Goal: Task Accomplishment & Management: Use online tool/utility

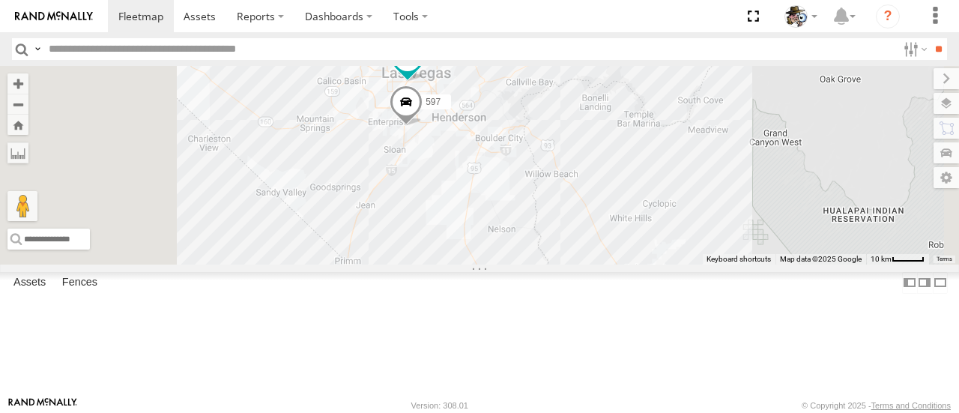
drag, startPoint x: 611, startPoint y: 188, endPoint x: 605, endPoint y: 225, distance: 37.9
click at [605, 225] on div "484 600 597 599" at bounding box center [479, 165] width 959 height 198
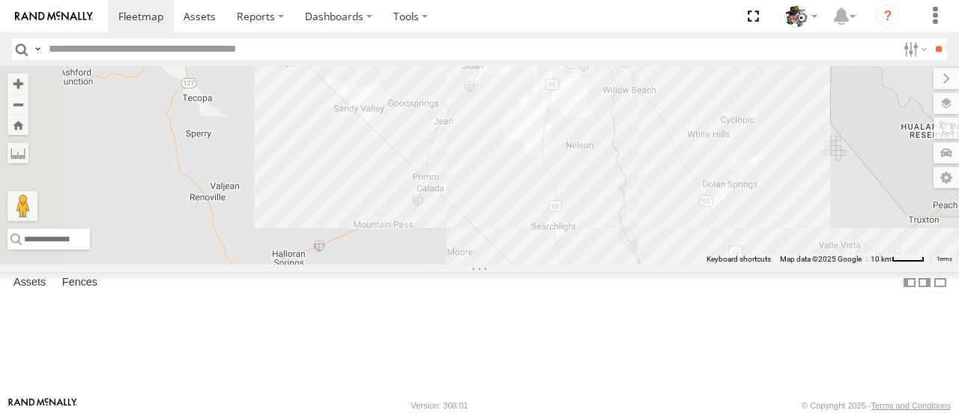
drag, startPoint x: 566, startPoint y: 281, endPoint x: 632, endPoint y: 216, distance: 92.7
click at [632, 217] on div "484 600 597 599" at bounding box center [479, 165] width 959 height 198
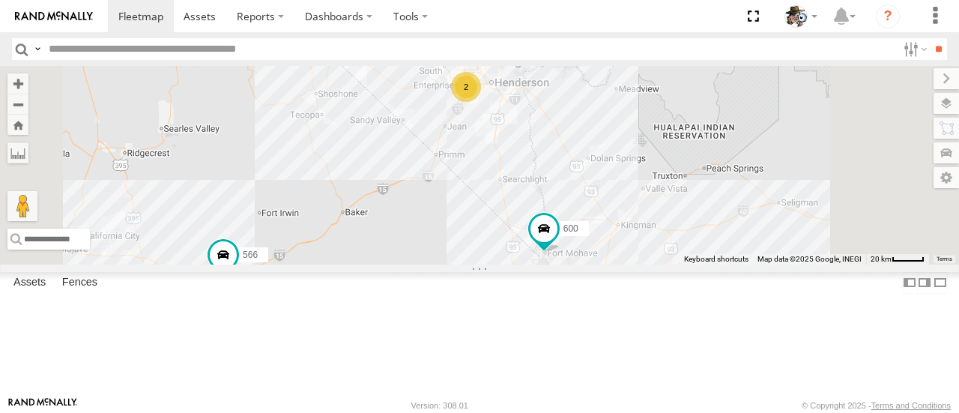
drag, startPoint x: 571, startPoint y: 191, endPoint x: 571, endPoint y: 182, distance: 9.0
click at [571, 182] on div "484 600 566 2" at bounding box center [479, 165] width 959 height 198
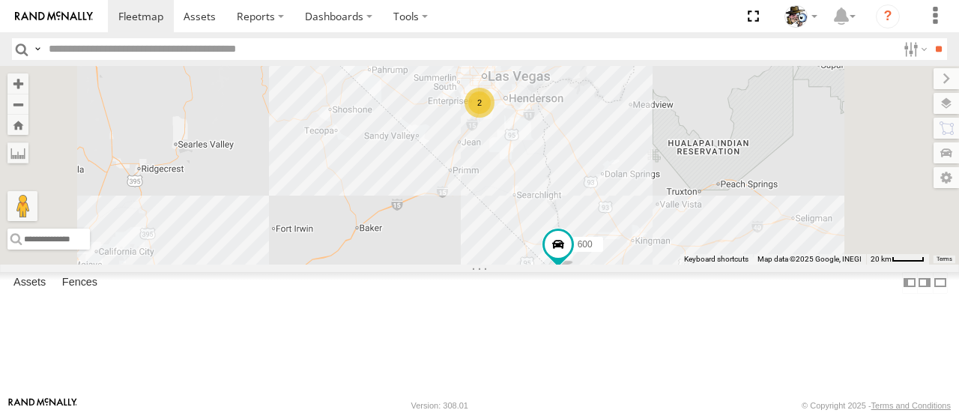
drag, startPoint x: 619, startPoint y: 306, endPoint x: 569, endPoint y: 219, distance: 100.6
click at [569, 219] on div "2 600" at bounding box center [479, 165] width 959 height 198
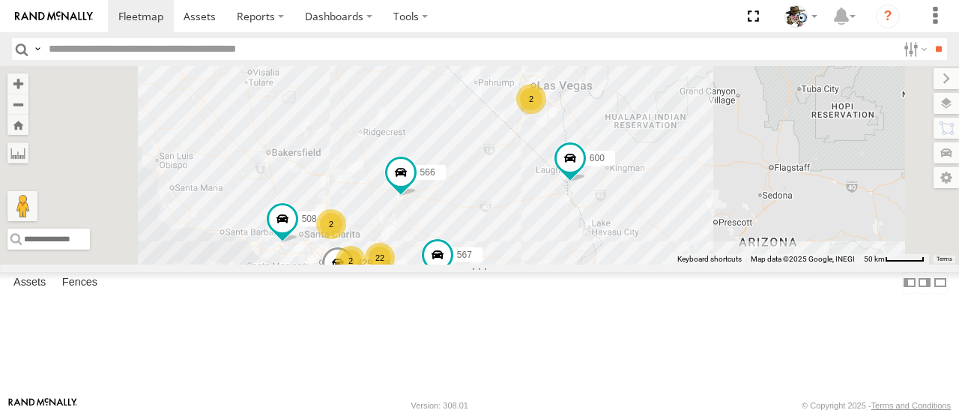
drag, startPoint x: 572, startPoint y: 274, endPoint x: 691, endPoint y: 260, distance: 120.7
click at [691, 260] on div "600 566 22 8 2 508 581 443 429 2 2 567" at bounding box center [479, 165] width 959 height 198
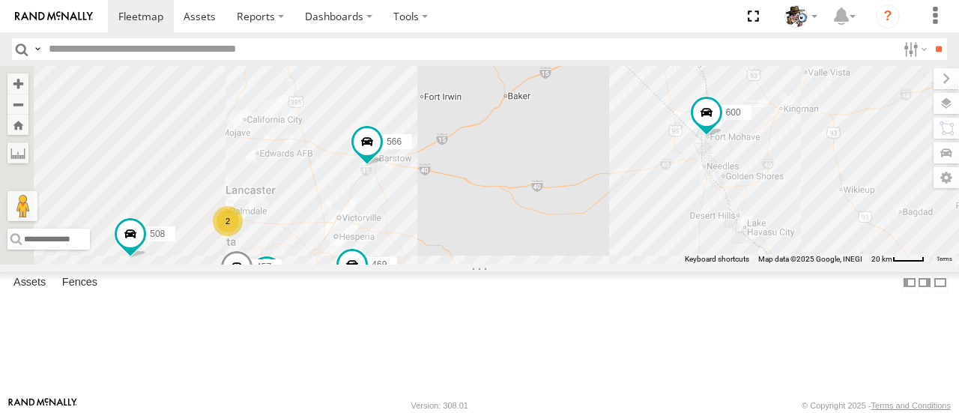
drag, startPoint x: 678, startPoint y: 293, endPoint x: 749, endPoint y: 254, distance: 81.1
click at [754, 253] on div "600 566 508 581 443 429 567 21 553 457 2 469 2" at bounding box center [479, 165] width 959 height 198
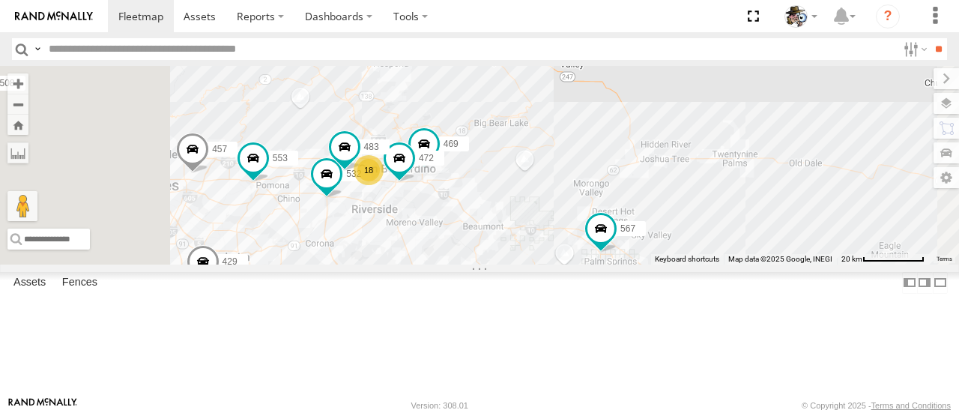
drag, startPoint x: 700, startPoint y: 301, endPoint x: 671, endPoint y: 242, distance: 65.7
click at [793, 142] on div "600 566 508 581 443 429 567 553 457 469 18 532 472 483" at bounding box center [479, 165] width 959 height 198
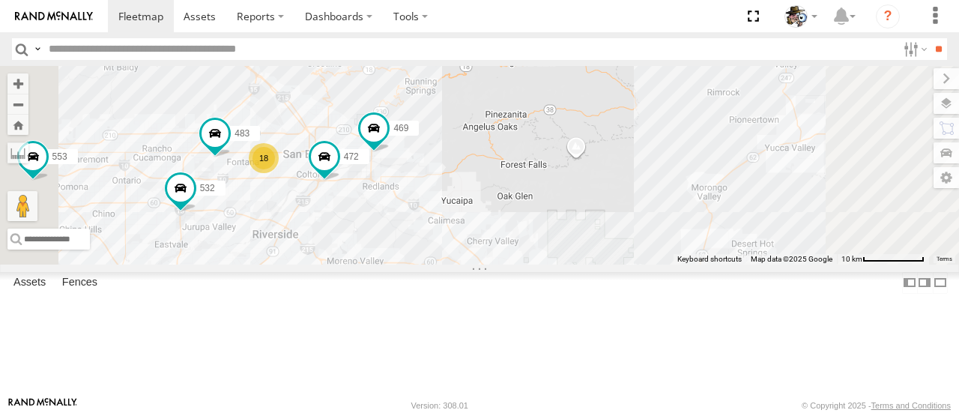
drag, startPoint x: 665, startPoint y: 246, endPoint x: 710, endPoint y: 246, distance: 44.9
click at [710, 246] on div "600 566 508 581 443 429 567 553 457 469 532 472 483 18" at bounding box center [479, 165] width 959 height 198
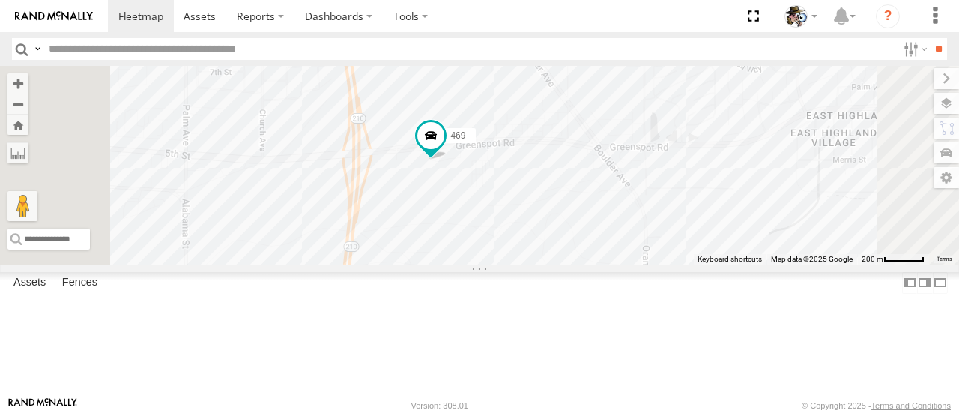
drag, startPoint x: 610, startPoint y: 155, endPoint x: 628, endPoint y: 249, distance: 96.1
click at [628, 249] on div "600 566 508 581 443 429 567 553 457 469 532 472 483" at bounding box center [479, 165] width 959 height 198
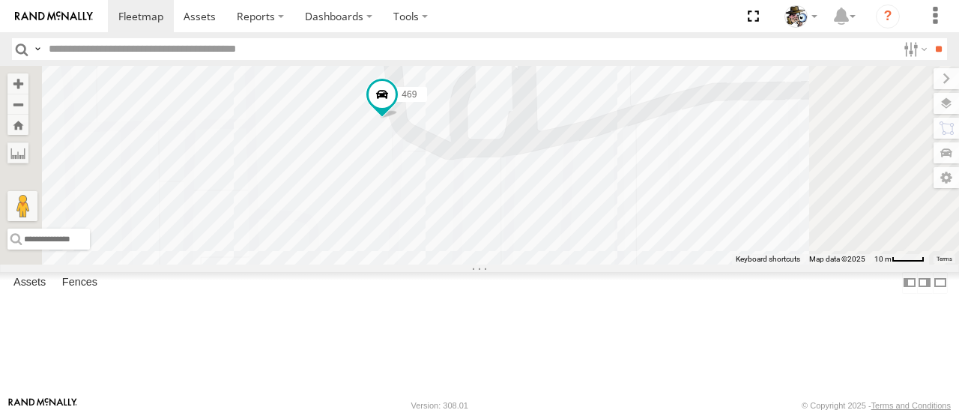
click at [396, 108] on span at bounding box center [382, 94] width 27 height 27
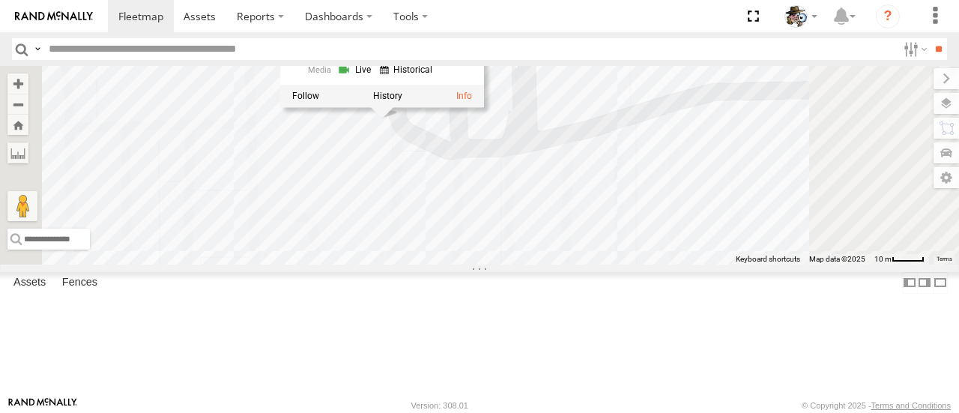
click at [402, 101] on label at bounding box center [387, 96] width 29 height 10
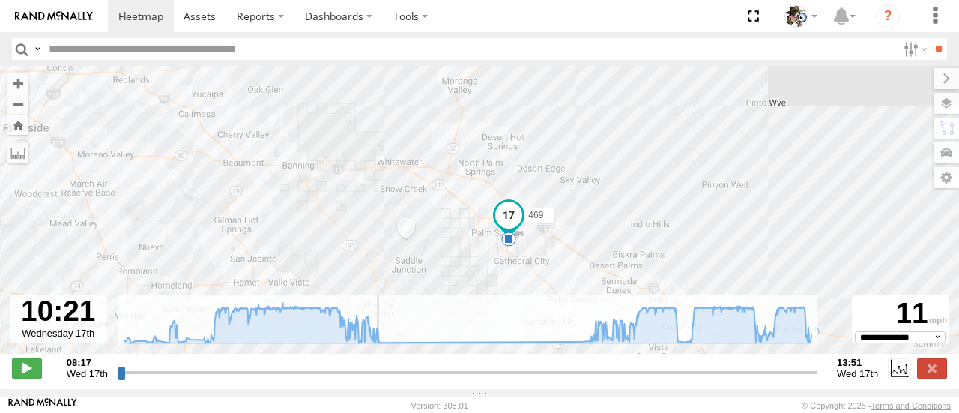
drag, startPoint x: 120, startPoint y: 380, endPoint x: 376, endPoint y: 398, distance: 256.8
click at [376, 379] on input "range" at bounding box center [468, 372] width 700 height 14
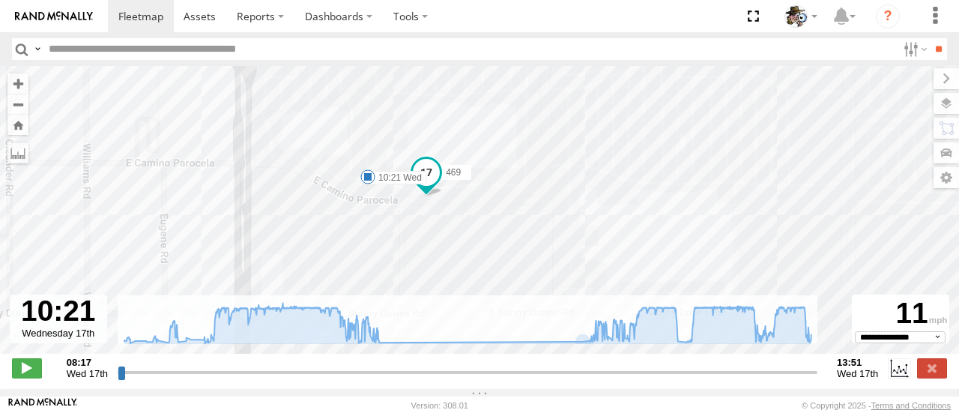
drag, startPoint x: 599, startPoint y: 245, endPoint x: 622, endPoint y: 178, distance: 71.1
click at [622, 178] on div "469 08:18 Wed 08:23 Wed 08:28 Wed 10:21 Wed" at bounding box center [479, 217] width 959 height 303
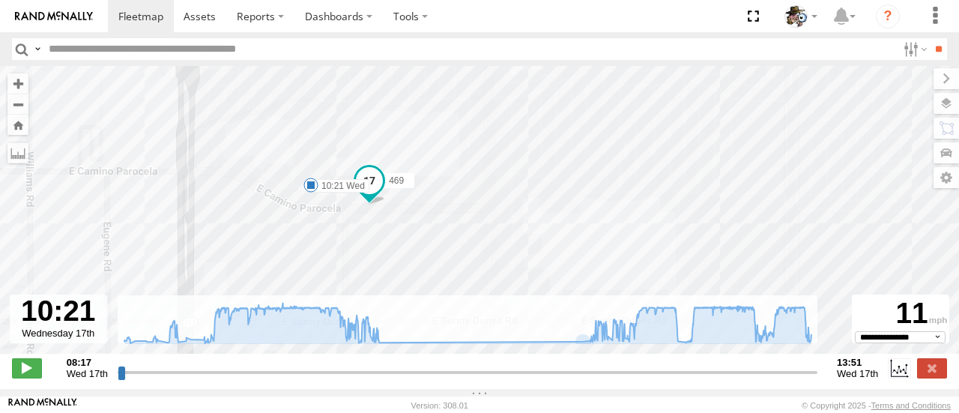
click at [941, 100] on label at bounding box center [945, 103] width 25 height 21
click at [0, 0] on span "Basemaps" at bounding box center [0, 0] width 0 height 0
click at [0, 0] on span "Satellite + Roadmap" at bounding box center [0, 0] width 0 height 0
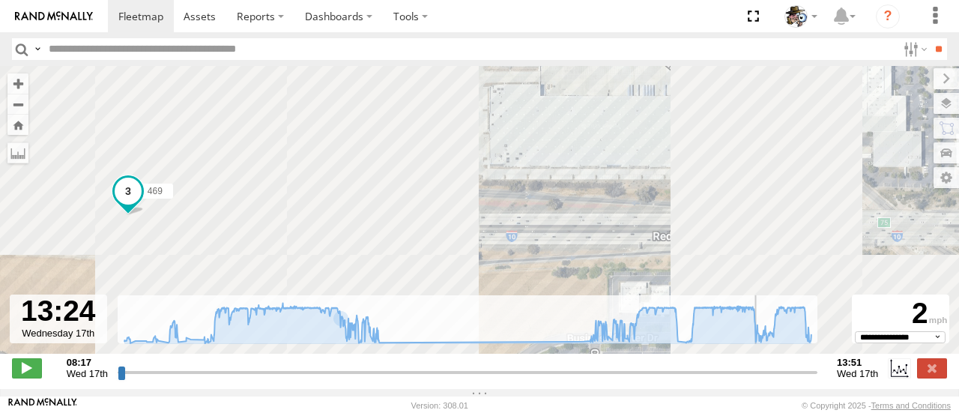
drag, startPoint x: 377, startPoint y: 381, endPoint x: 757, endPoint y: 386, distance: 380.6
click at [757, 379] on input "range" at bounding box center [468, 372] width 700 height 14
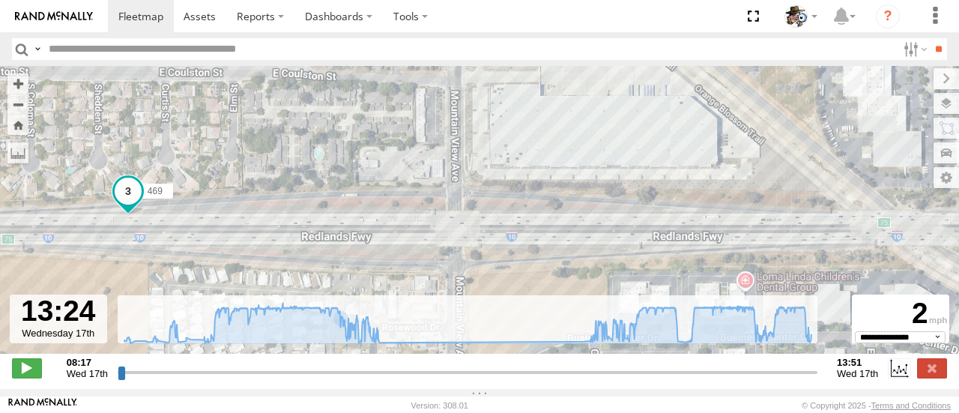
click at [933, 82] on label at bounding box center [945, 78] width 25 height 21
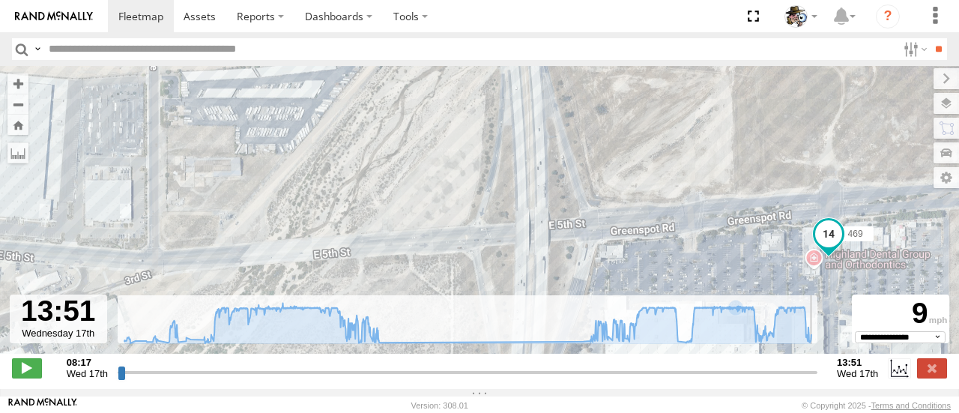
drag, startPoint x: 759, startPoint y: 380, endPoint x: 818, endPoint y: 383, distance: 59.3
type input "**********"
click at [817, 379] on input "range" at bounding box center [468, 372] width 700 height 14
click at [142, 16] on span at bounding box center [140, 16] width 45 height 14
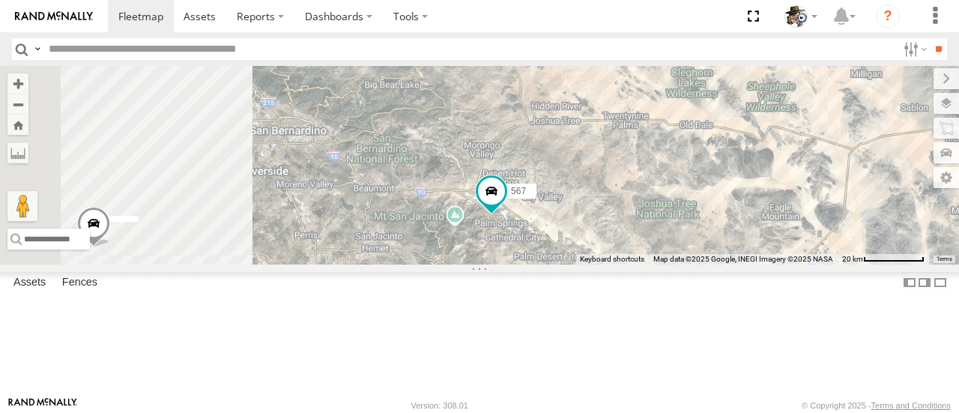
drag, startPoint x: 545, startPoint y: 172, endPoint x: 836, endPoint y: 246, distance: 300.2
click at [836, 246] on div "484 581 566 443 567" at bounding box center [479, 165] width 959 height 198
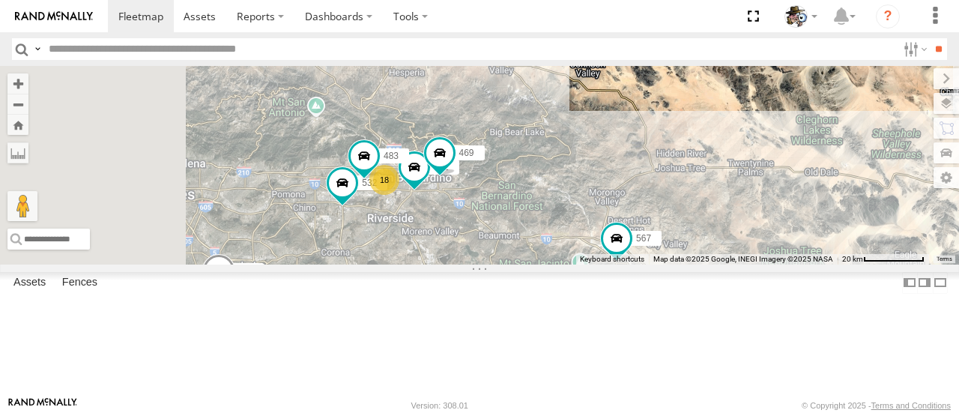
drag, startPoint x: 636, startPoint y: 195, endPoint x: 776, endPoint y: 250, distance: 150.7
click at [776, 250] on div "484 581 566 443 429 567 18 532 472 483 469" at bounding box center [479, 165] width 959 height 198
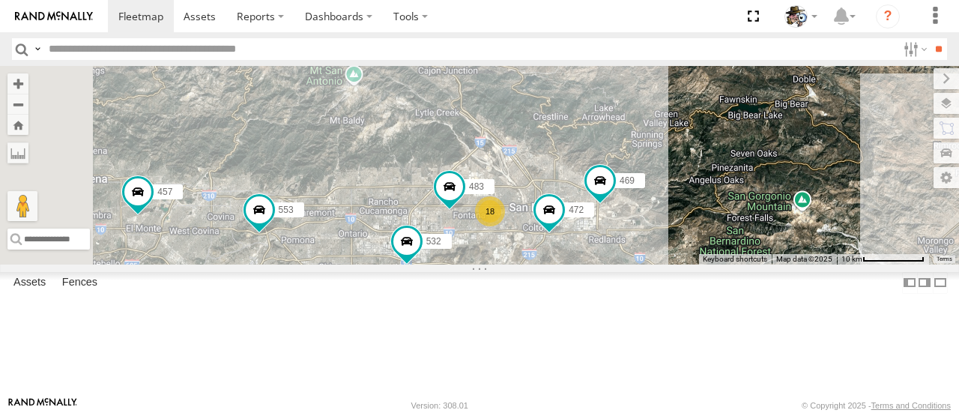
drag, startPoint x: 557, startPoint y: 294, endPoint x: 655, endPoint y: 348, distance: 112.3
click at [655, 264] on div "484 581 566 443 429 567 532 472 483 469 553 457 507 441 18" at bounding box center [479, 165] width 959 height 198
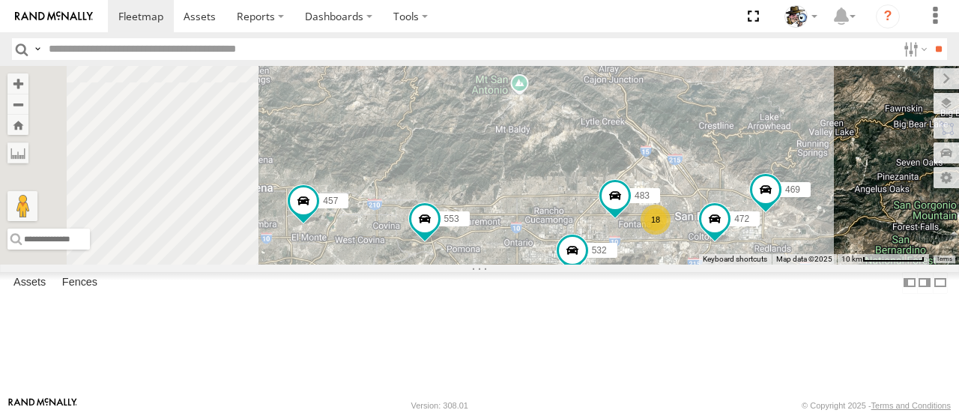
drag, startPoint x: 560, startPoint y: 200, endPoint x: 732, endPoint y: 209, distance: 171.8
click at [732, 209] on div "484 581 566 443 429 567 532 472 483 469 553 457 507 441 18" at bounding box center [479, 165] width 959 height 198
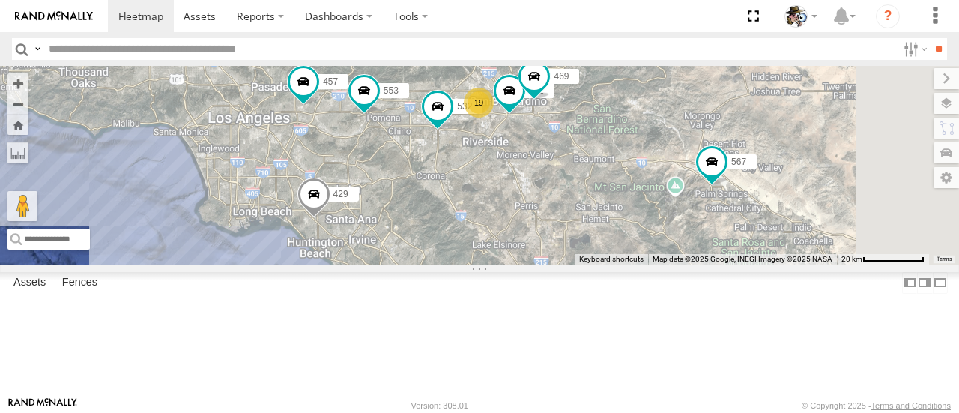
drag, startPoint x: 563, startPoint y: 196, endPoint x: 466, endPoint y: 111, distance: 129.5
click at [466, 111] on div "484 581 566 443 429 567 532 472 469 553 457 507 441 19" at bounding box center [479, 165] width 959 height 198
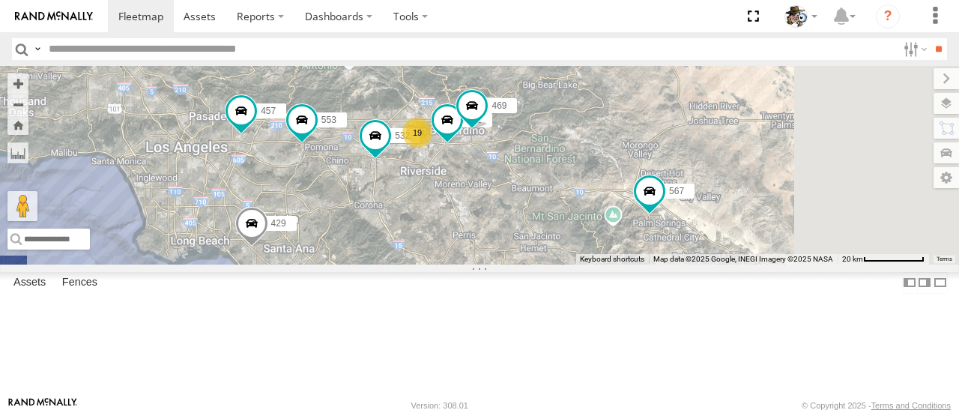
drag, startPoint x: 661, startPoint y: 255, endPoint x: 632, endPoint y: 293, distance: 47.0
click at [632, 264] on div "484 581 566 443 429 567 532 472 469 553 457 507 441 19" at bounding box center [479, 165] width 959 height 198
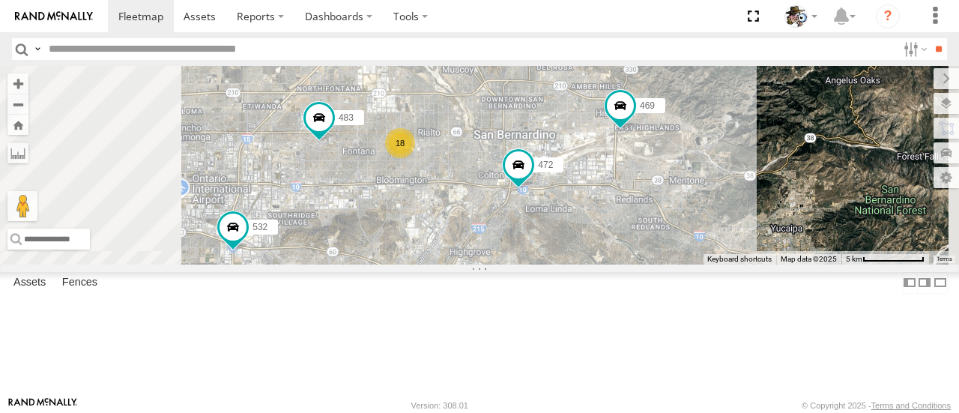
drag, startPoint x: 581, startPoint y: 130, endPoint x: 599, endPoint y: 235, distance: 106.3
click at [599, 235] on div "484 581 566 443 429 567 532 472 469 553 457 507 441 18 483" at bounding box center [479, 165] width 959 height 198
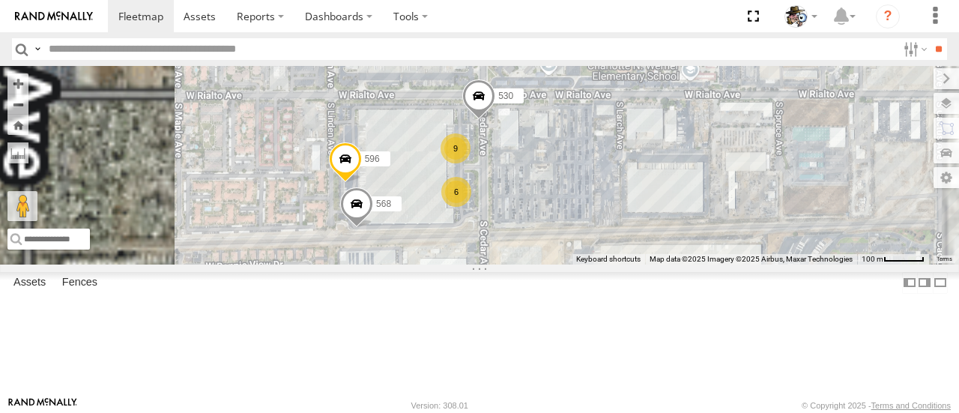
drag, startPoint x: 539, startPoint y: 193, endPoint x: 656, endPoint y: 309, distance: 164.7
click at [655, 264] on div "484 581 566 443 429 567 532 472 469 553 457 507 441 483 9 530 6 568 596" at bounding box center [479, 165] width 959 height 198
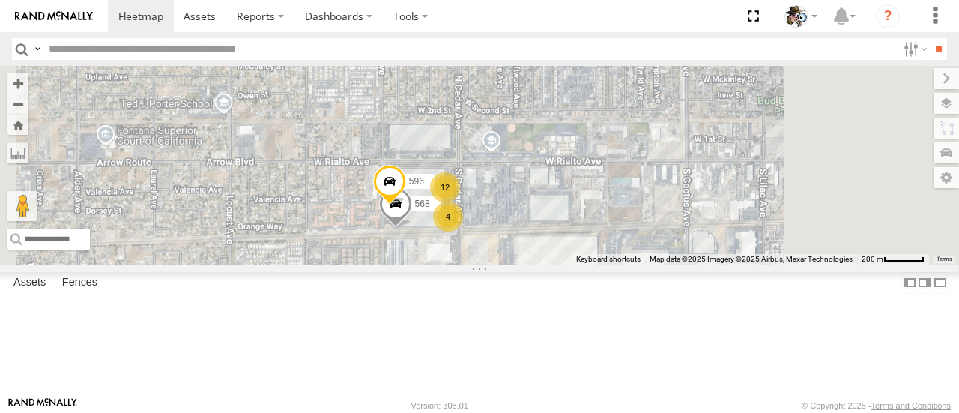
scroll to position [1049, 0]
click at [0, 0] on div "Rialto" at bounding box center [0, 0] width 0 height 0
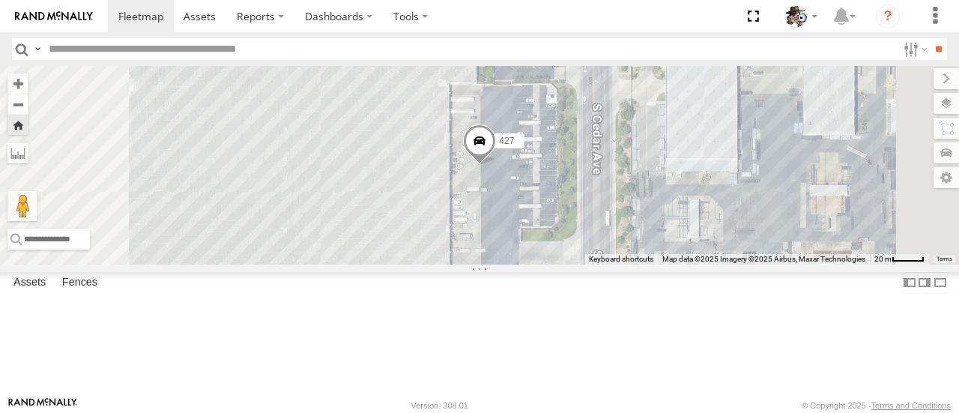
click at [496, 165] on span at bounding box center [479, 144] width 33 height 40
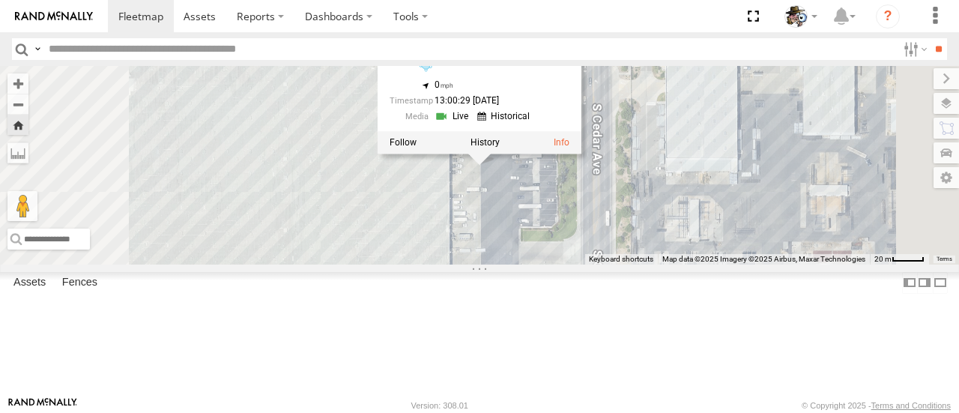
click at [500, 148] on label at bounding box center [484, 142] width 29 height 10
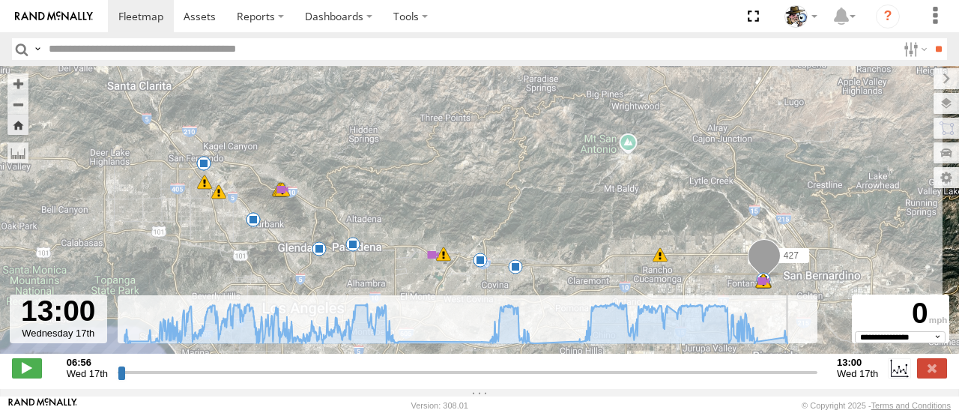
drag, startPoint x: 121, startPoint y: 379, endPoint x: 837, endPoint y: 393, distance: 715.6
type input "**********"
click at [817, 379] on input "range" at bounding box center [468, 372] width 700 height 14
click at [148, 13] on span at bounding box center [140, 16] width 45 height 14
